Goal: Answer question/provide support: Answer question/provide support

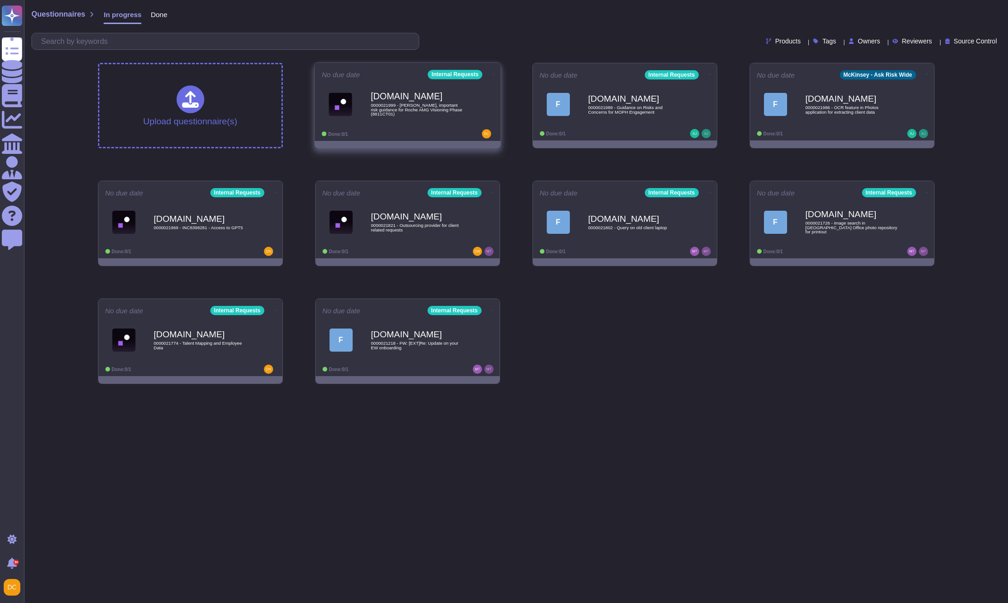
click at [415, 110] on span "0000021999 - [PERSON_NAME], important risk guidance for Roche AMG Visioning Pha…" at bounding box center [417, 109] width 93 height 13
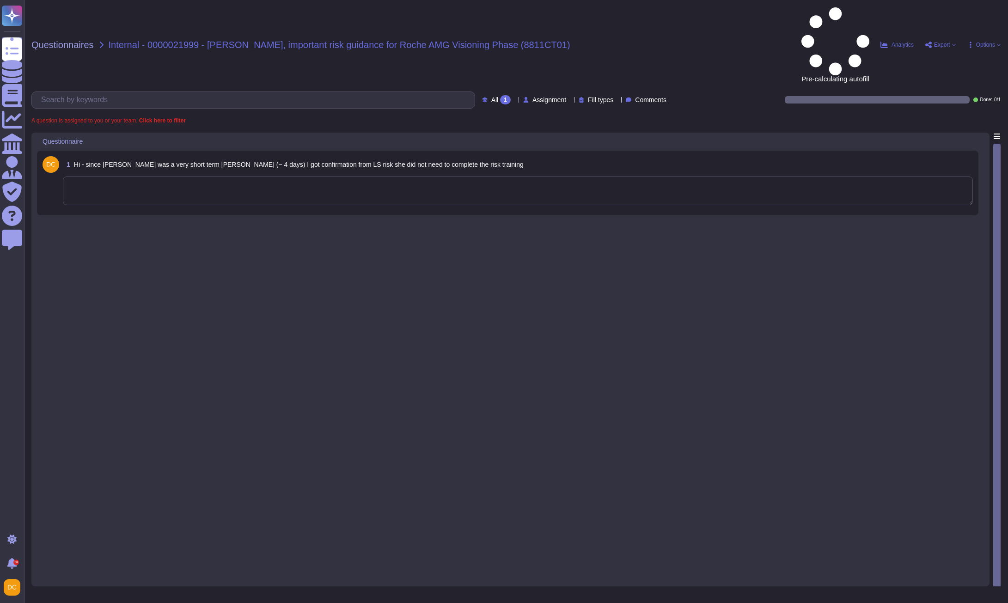
click at [184, 177] on textarea at bounding box center [518, 191] width 910 height 29
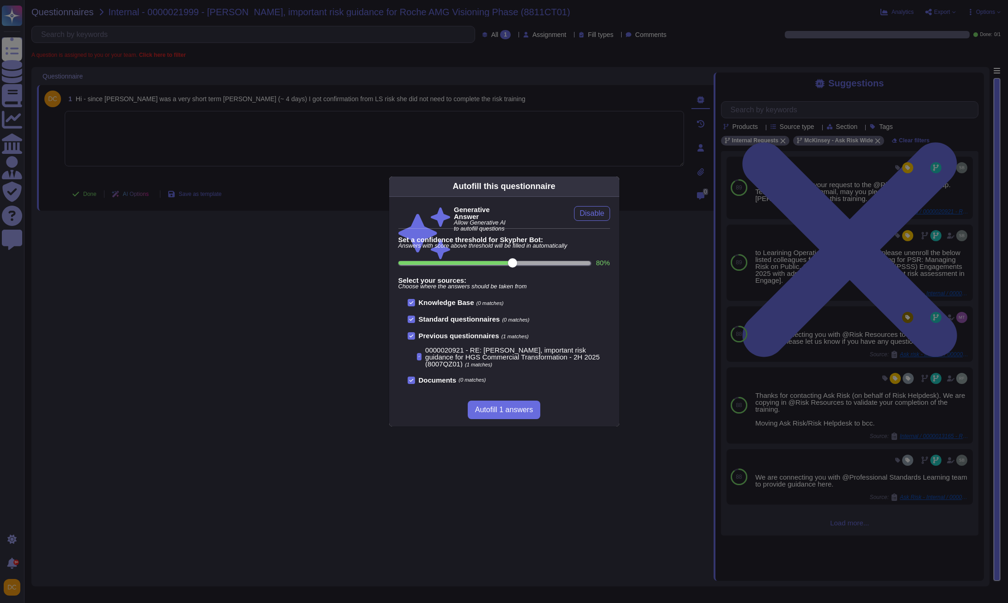
click at [438, 187] on div "Autofill this questionnaire" at bounding box center [504, 187] width 230 height 20
click at [673, 164] on div "Autofill this questionnaire Generative Answer Allow Generative AI to autofill q…" at bounding box center [504, 301] width 1008 height 603
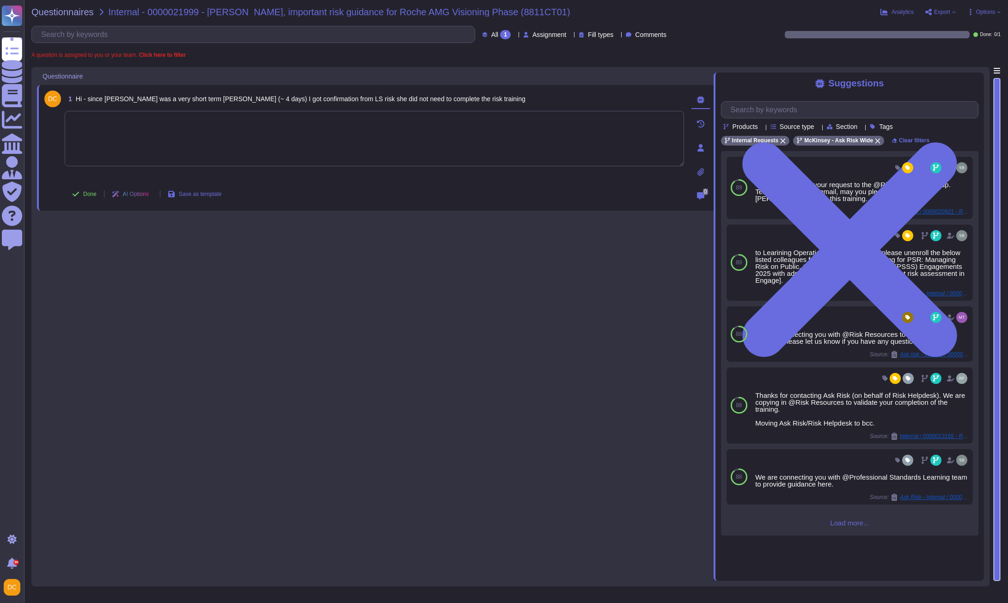
paste textarea "I’m connecting you with @Risk Resources , who will be able to assist with your …"
type textarea "I’m connecting you with @Risk Resources , who will be able to assist with your …"
click at [79, 192] on button "Done" at bounding box center [84, 194] width 39 height 18
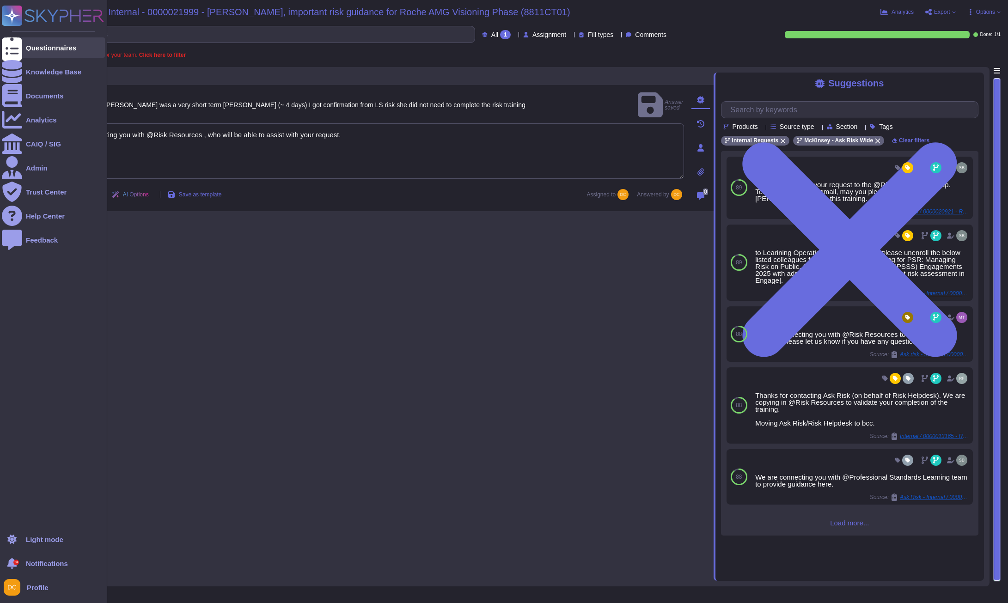
click at [14, 46] on icon at bounding box center [12, 47] width 20 height 27
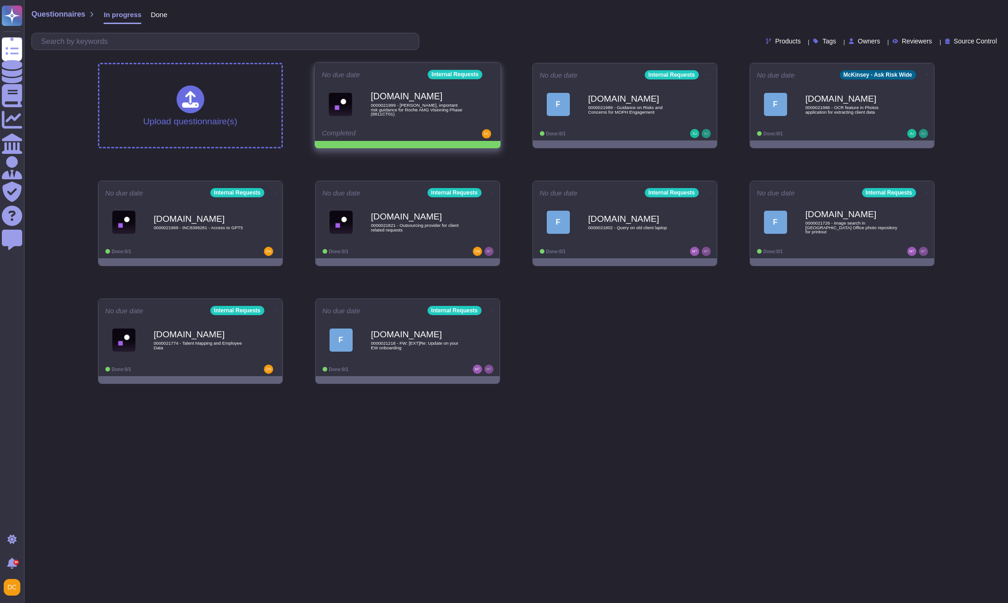
click at [492, 73] on icon at bounding box center [493, 74] width 2 height 2
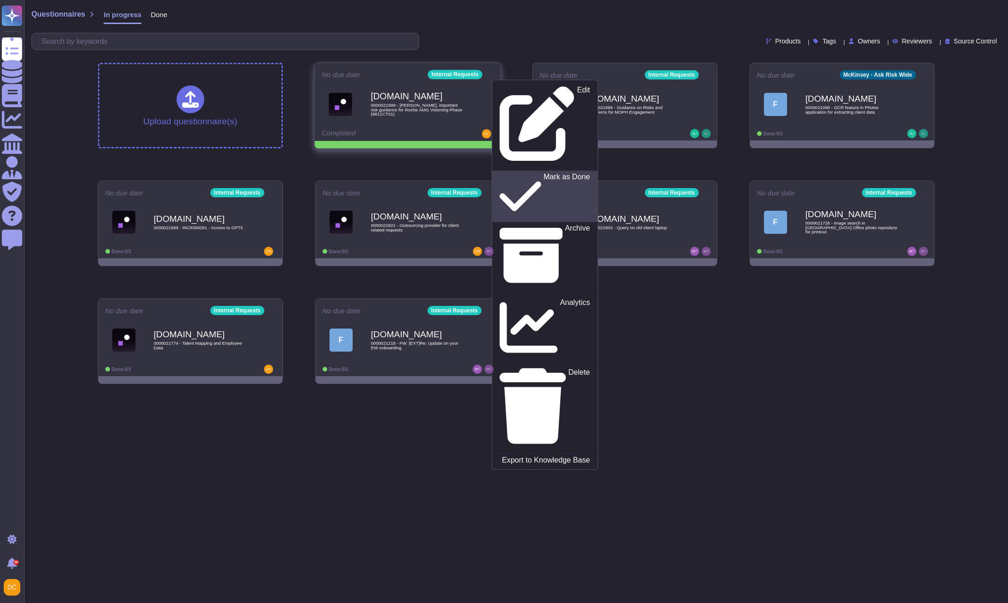
click at [543, 173] on p "Mark as Done" at bounding box center [566, 196] width 47 height 47
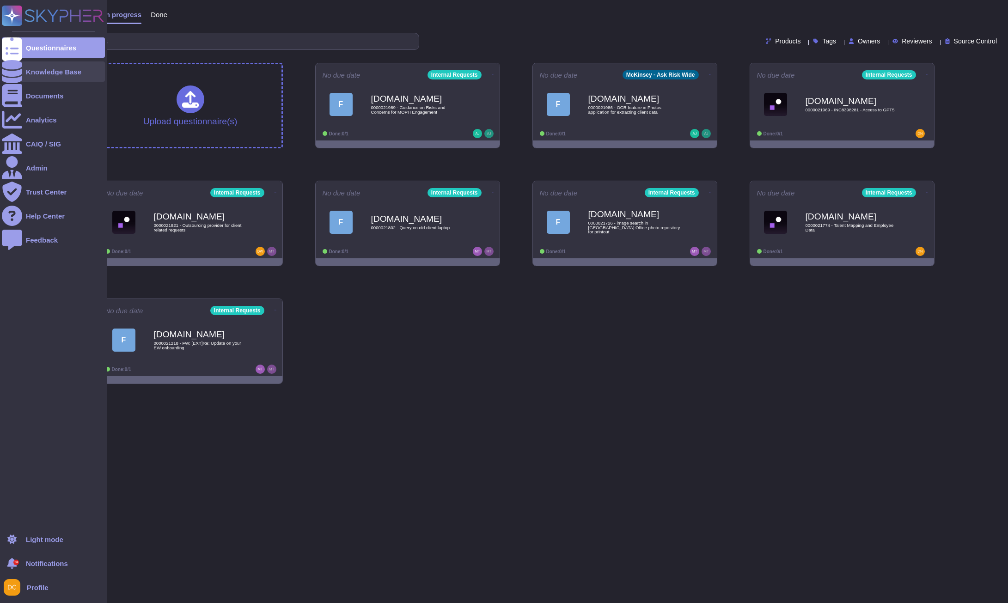
click at [13, 64] on div at bounding box center [12, 71] width 20 height 20
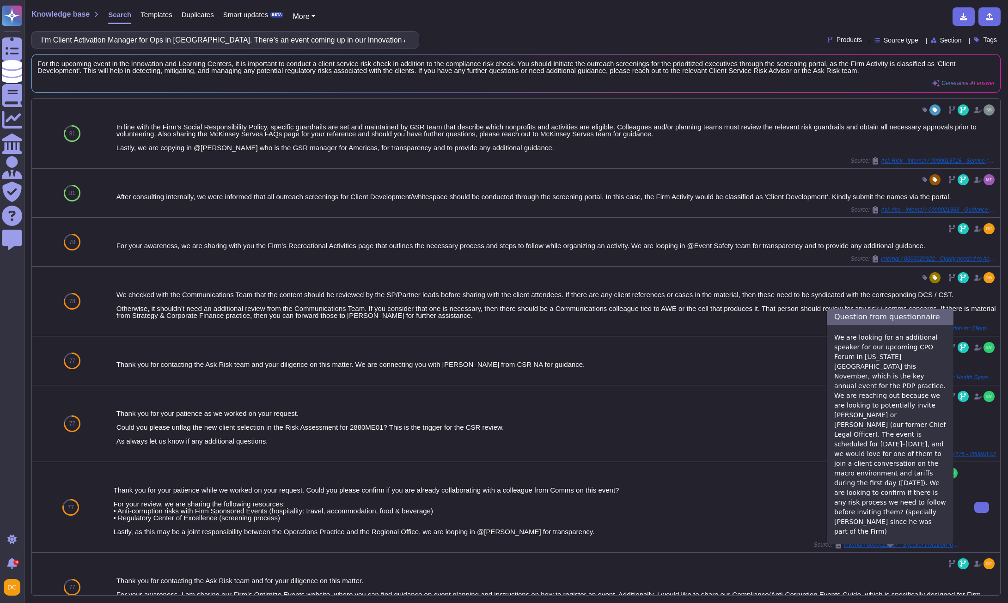
click at [882, 548] on span "Internal / 0000021087 - Speaker invitation for CPO Forum – November in [GEOGRAP…" at bounding box center [902, 545] width 116 height 6
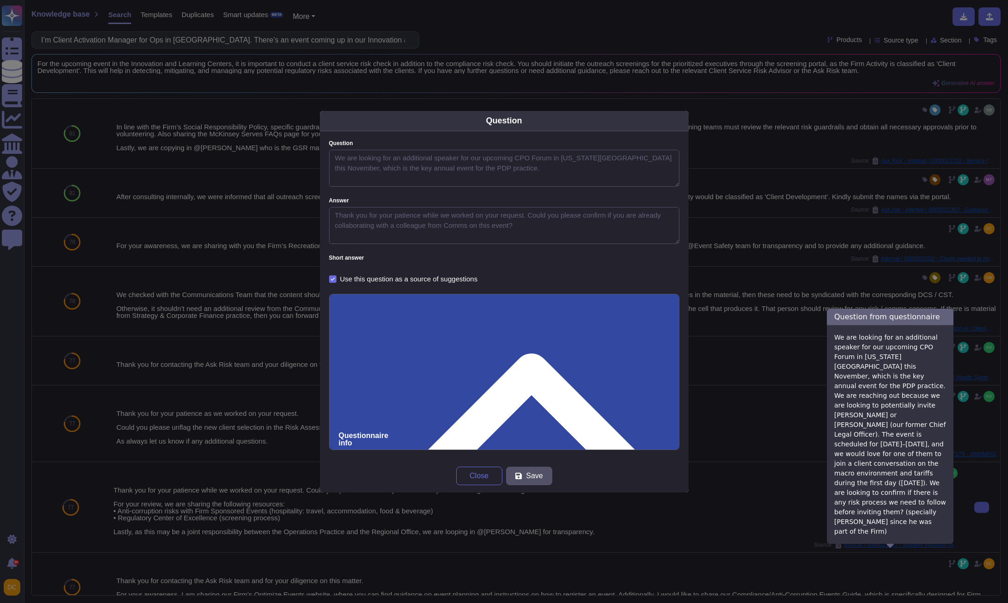
type textarea "We are looking for an additional speaker for our upcoming CPO Forum in [US_STAT…"
type textarea "Thank you for your patience while we worked on your request. Could you please c…"
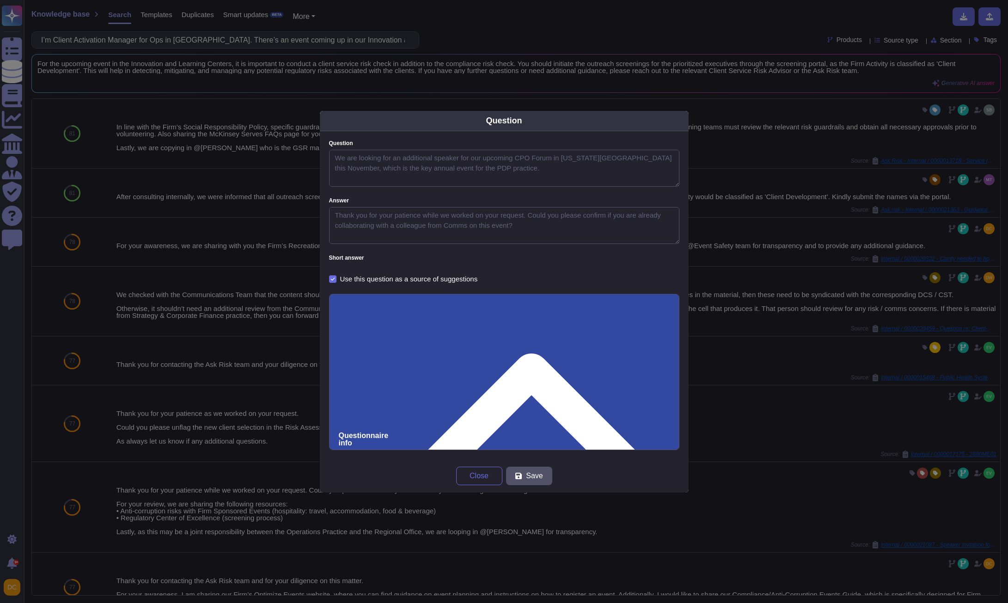
click at [358, 602] on input "0000021087 - Speaker invitation for CPO Forum – November in [GEOGRAPHIC_DATA]" at bounding box center [504, 610] width 331 height 17
click at [488, 479] on span "Close" at bounding box center [479, 475] width 19 height 7
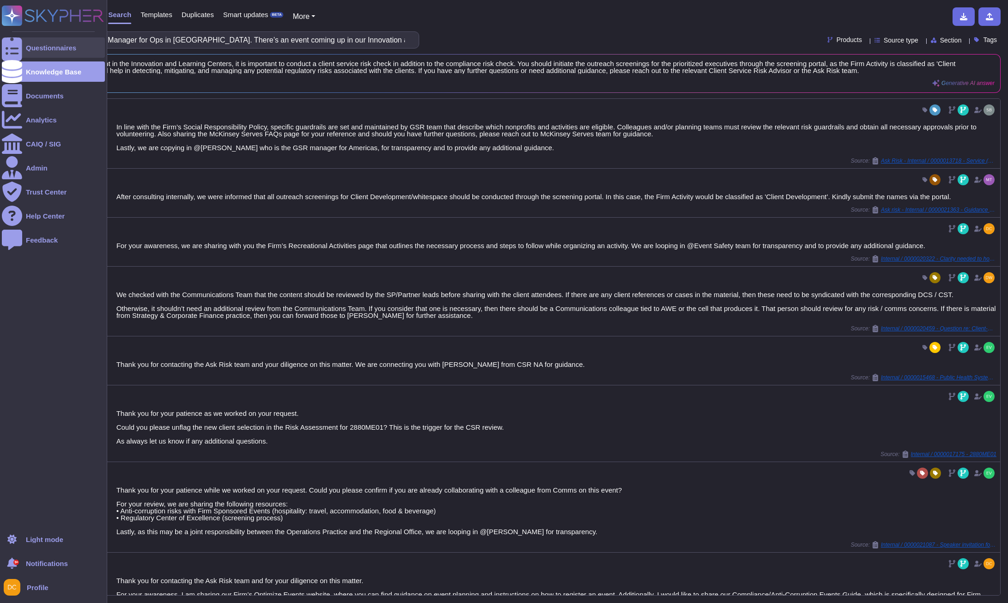
click at [13, 47] on icon at bounding box center [12, 47] width 20 height 27
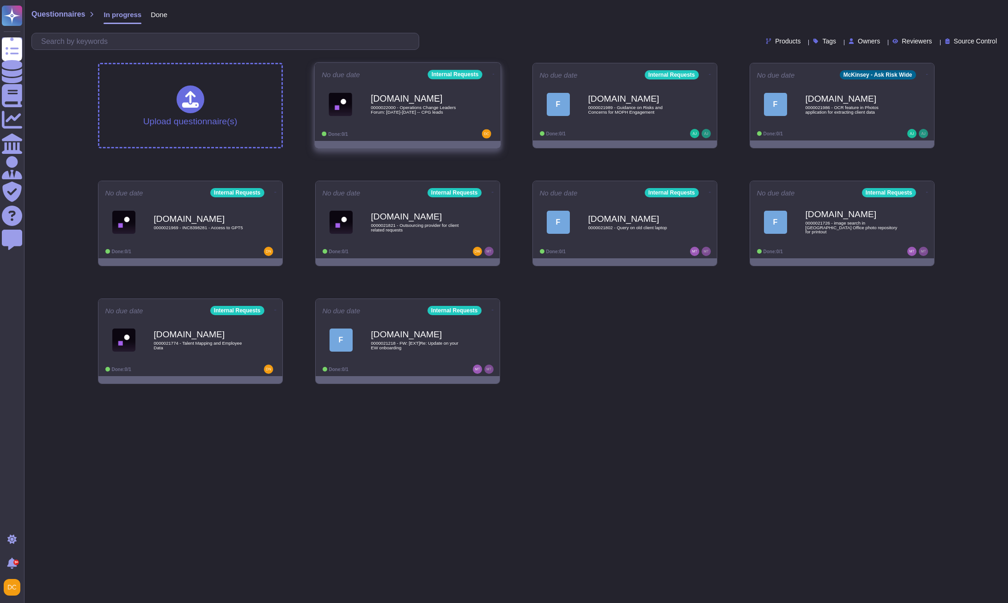
click at [422, 93] on div "[DOMAIN_NAME] 0000022000 - Operations Change Leaders Forum: [DATE]-[DATE] -- CP…" at bounding box center [417, 103] width 93 height 37
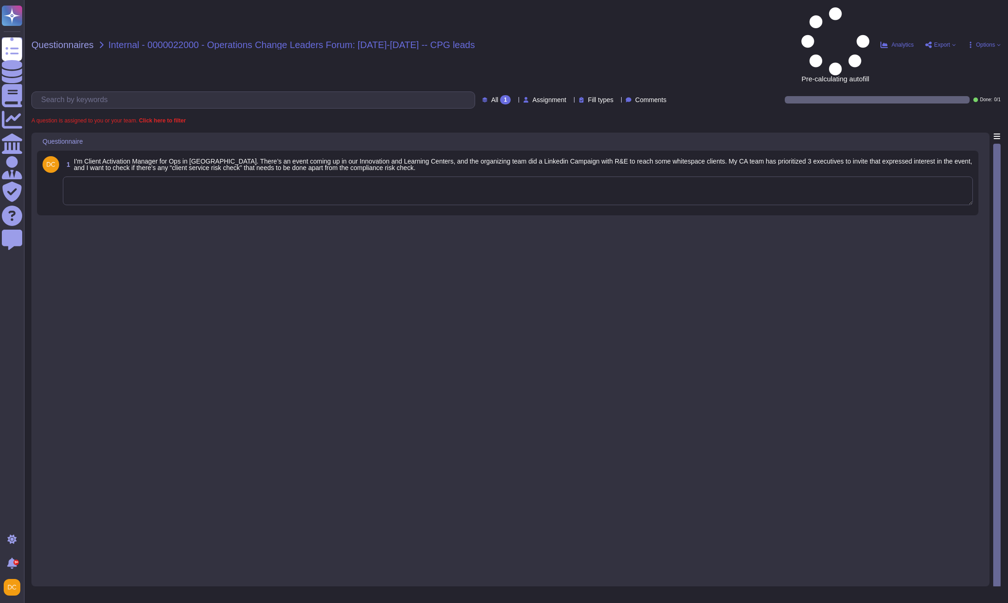
click at [262, 177] on textarea at bounding box center [518, 191] width 910 height 29
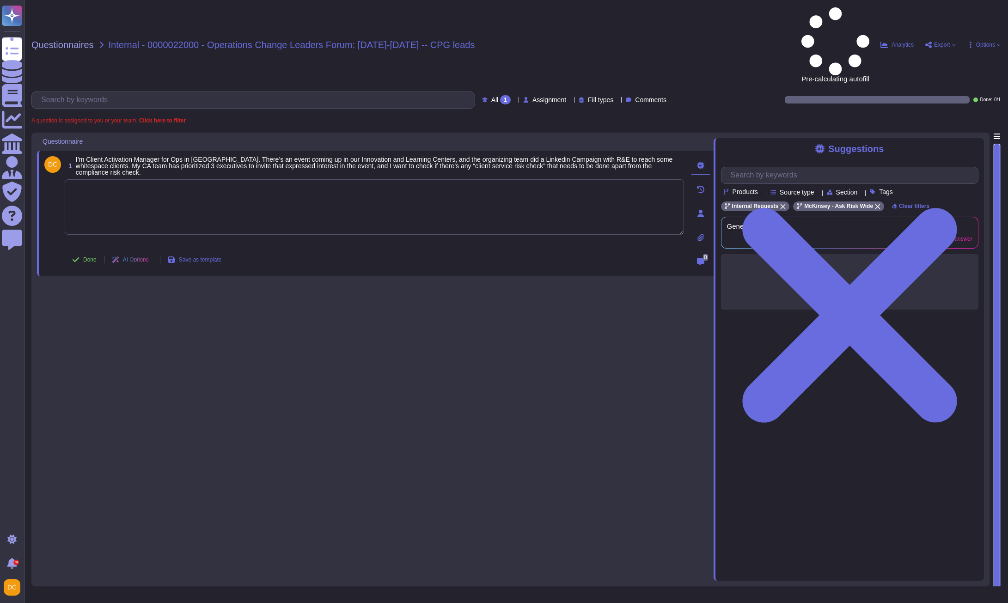
paste textarea "Thank you for contacting the Ask Risk team and for your diligence on this matte…"
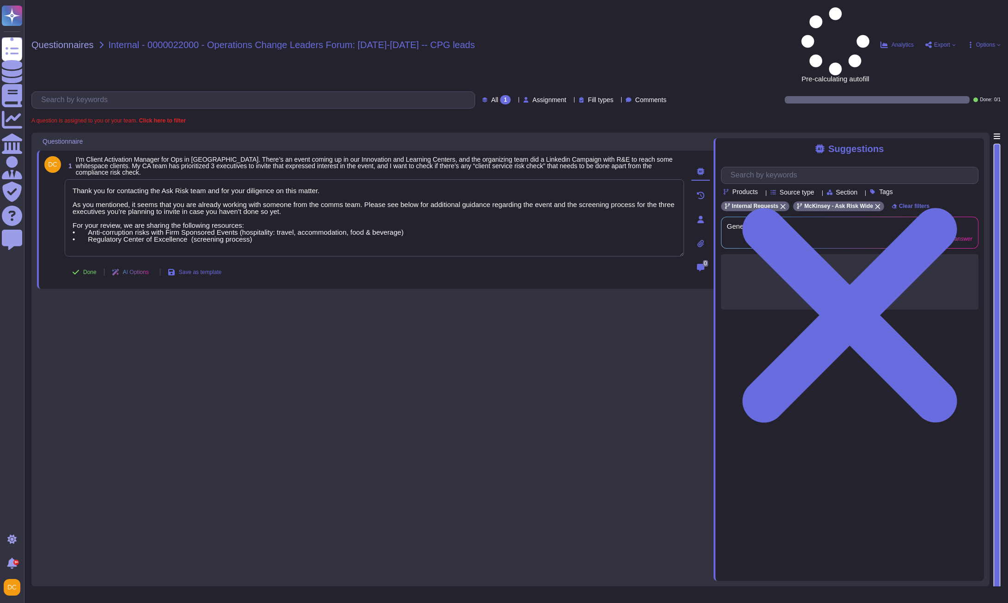
type textarea "Thank you for contacting the Ask Risk team and for your diligence on this matte…"
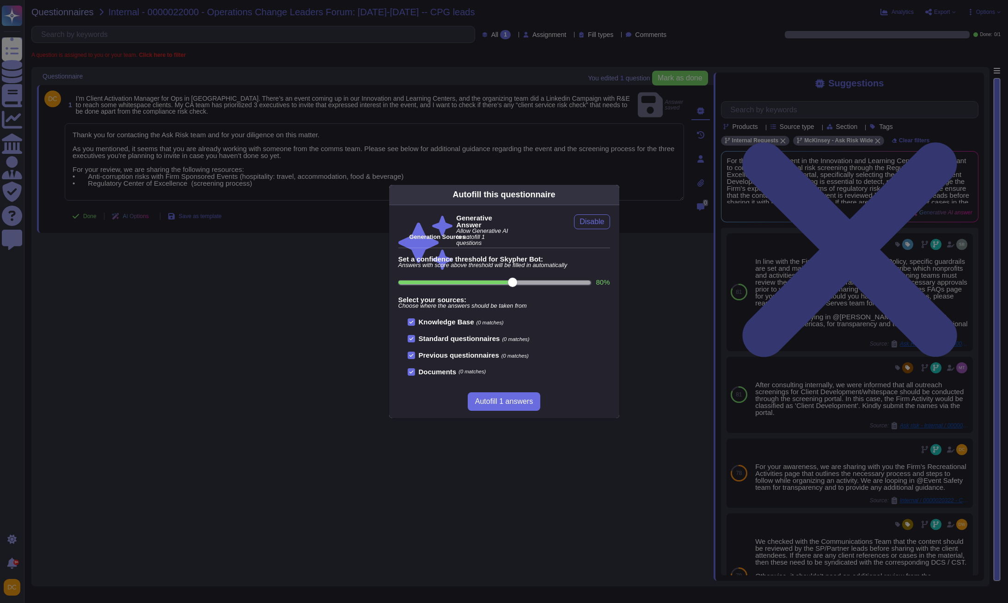
click at [94, 205] on div "Autofill this questionnaire Generative Answer Allow Generative AI to autofill 1…" at bounding box center [504, 301] width 1008 height 603
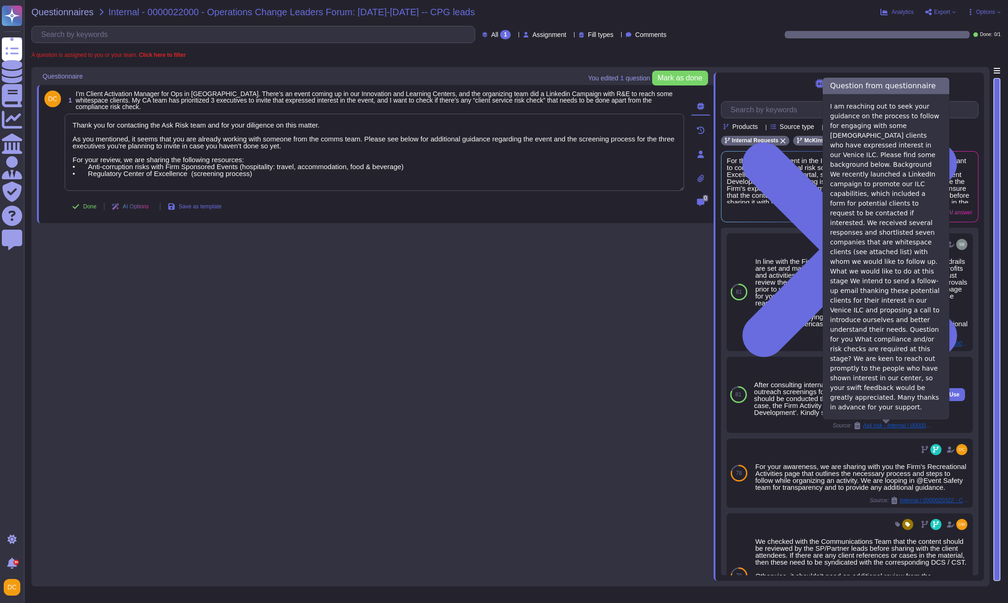
click at [892, 428] on span "Ask risk - Internal / 0000021363 - Guidance on Compliance Checks for Venice ILC…" at bounding box center [897, 426] width 69 height 6
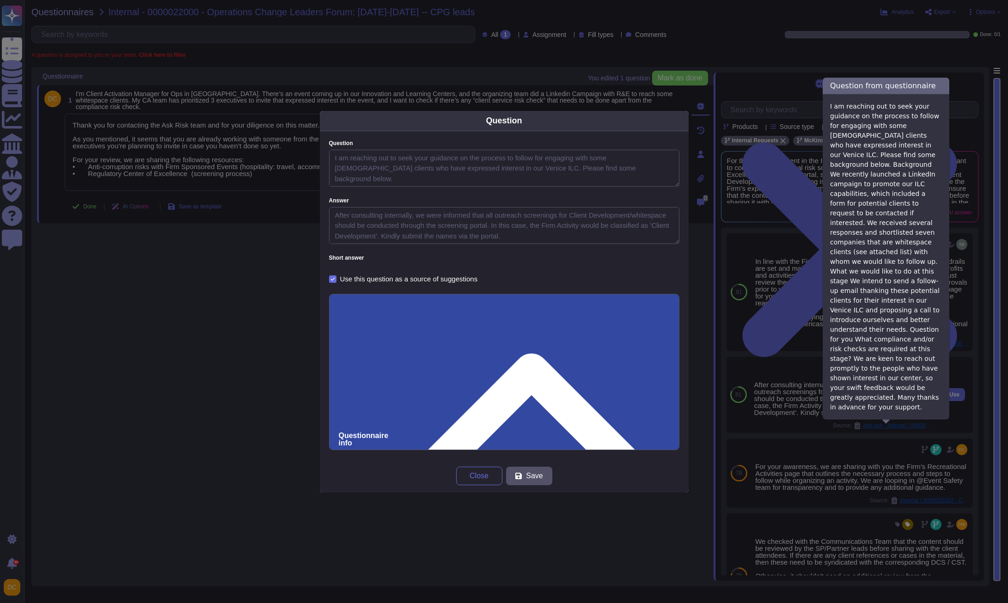
type textarea "I am reaching out to seek your guidance on the process to follow for engaging w…"
type textarea "After consulting internally, we were informed that all outreach screenings for …"
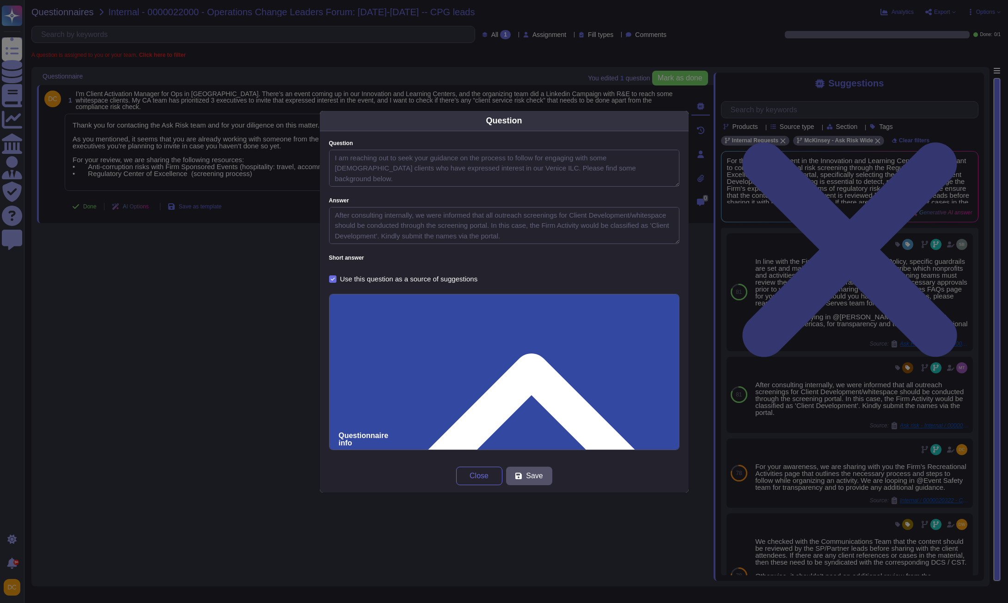
click at [371, 602] on input "0000021363 - Guidance on Compliance Checks for Venice ILC Whitespace Client Fol…" at bounding box center [504, 610] width 331 height 17
click at [486, 477] on span "Close" at bounding box center [479, 475] width 19 height 7
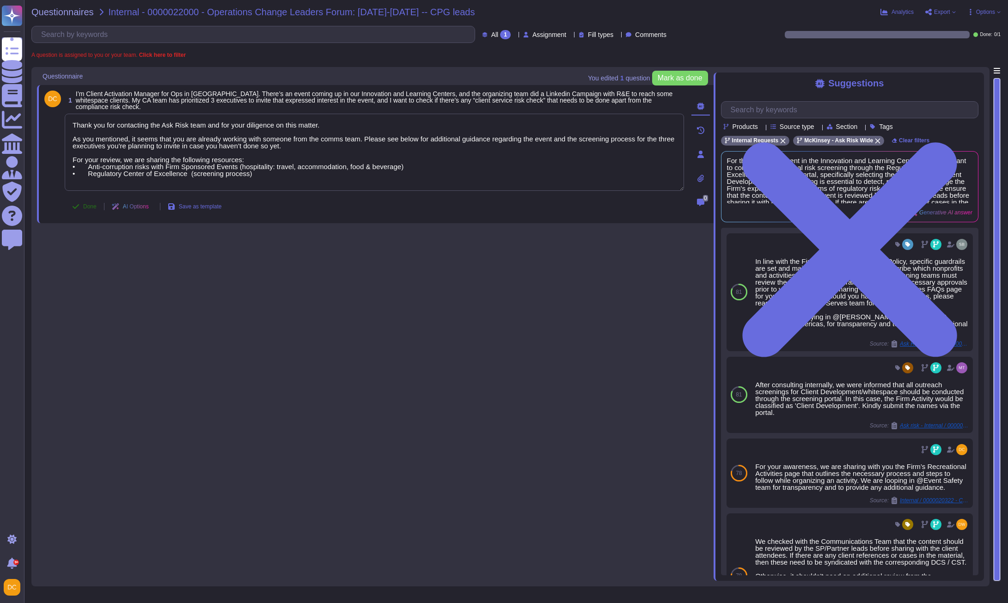
click at [86, 208] on span "Done" at bounding box center [89, 207] width 13 height 6
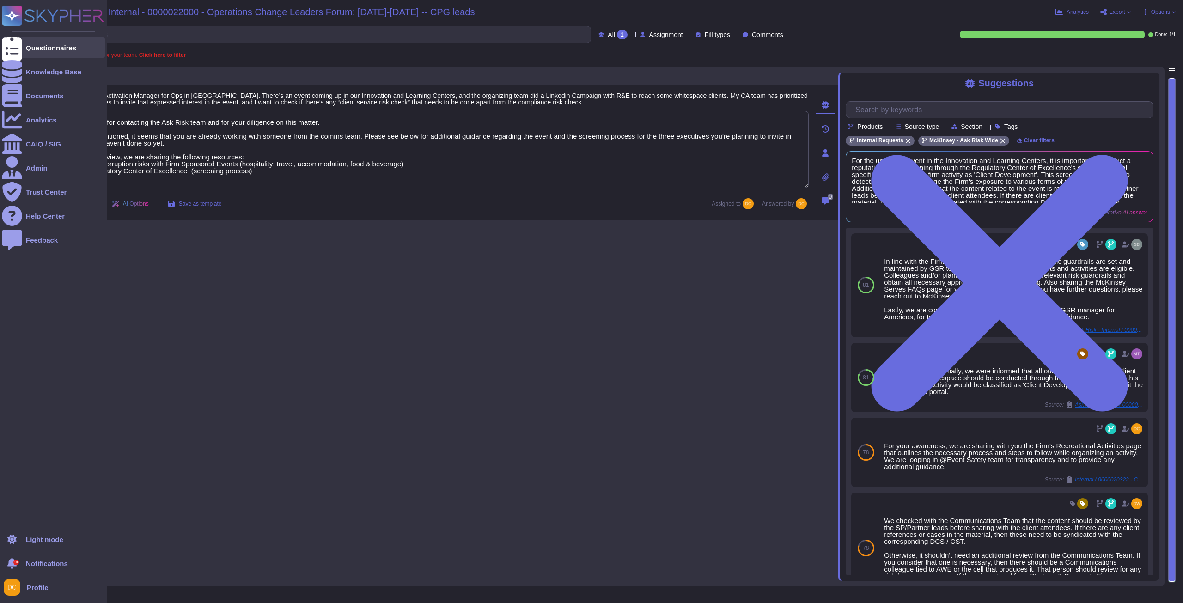
click at [8, 43] on div at bounding box center [12, 47] width 20 height 20
